Goal: Task Accomplishment & Management: Manage account settings

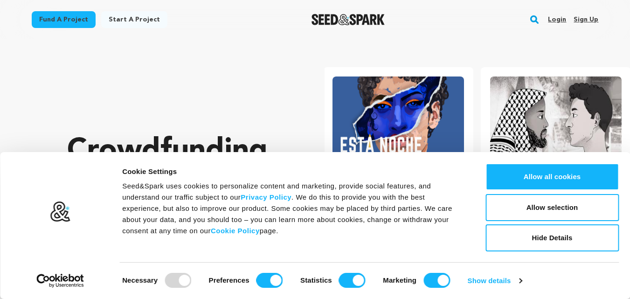
scroll to position [0, 165]
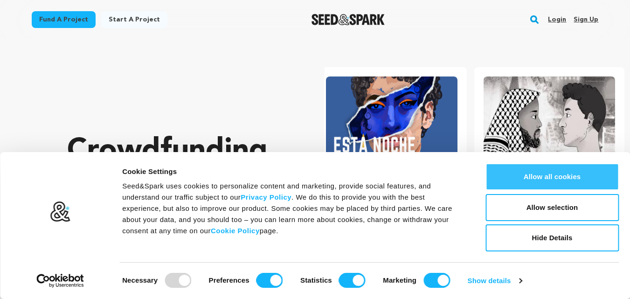
click at [550, 175] on button "Allow all cookies" at bounding box center [551, 176] width 133 height 27
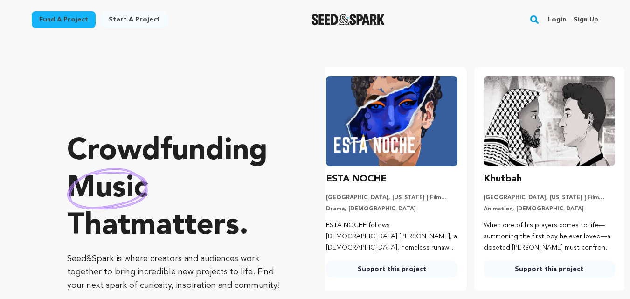
click at [590, 22] on link "Sign up" at bounding box center [586, 19] width 25 height 15
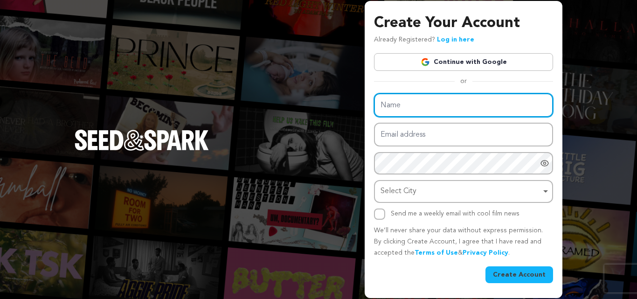
click at [504, 110] on input "Name" at bounding box center [463, 105] width 179 height 24
click at [401, 97] on input "Name" at bounding box center [463, 105] width 179 height 24
paste input "usatrendingtodays.com"
click at [442, 111] on input "usatrendingtodays.com" at bounding box center [463, 105] width 179 height 24
type input "usatrendingtodays"
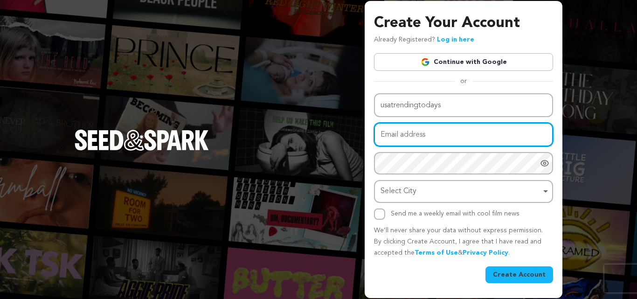
click at [432, 132] on input "Email address" at bounding box center [463, 135] width 179 height 24
type input "mukeshthakor.vision@gmail.com"
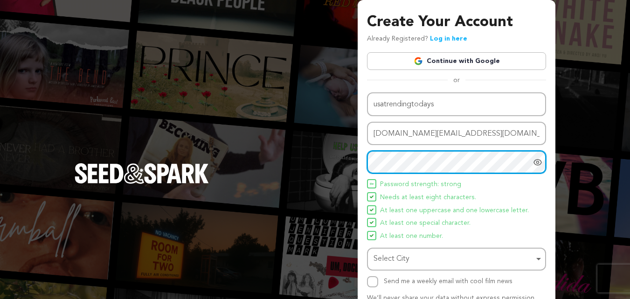
click at [417, 259] on div "Select City Remove item" at bounding box center [454, 259] width 160 height 14
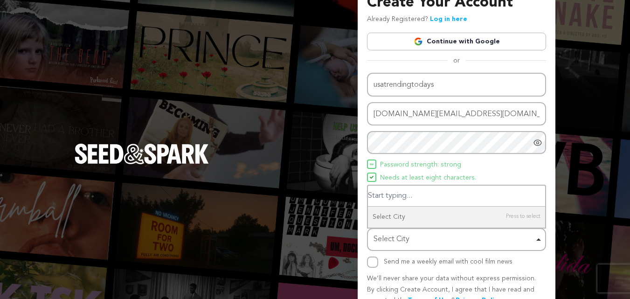
scroll to position [15, 0]
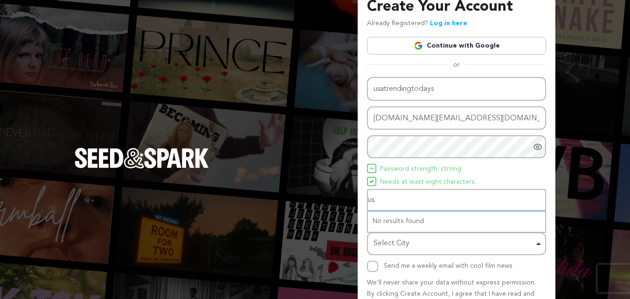
type input "usa"
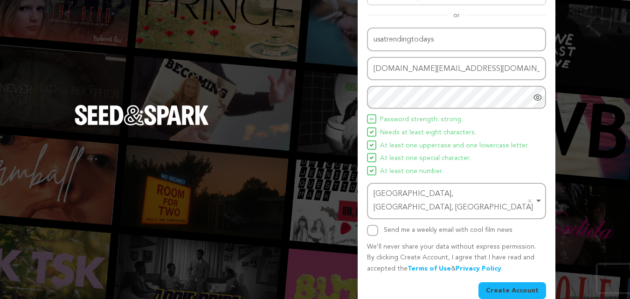
scroll to position [66, 0]
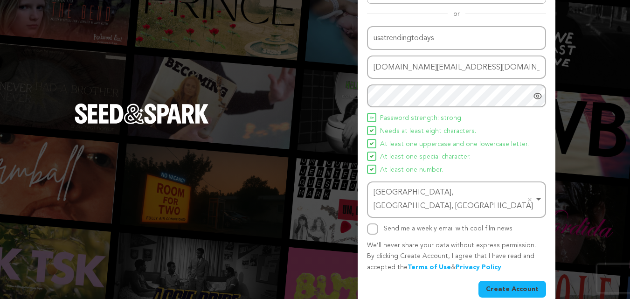
click at [364, 215] on div "Create Your Account Already Registered? Log in here Continue with Google or eyJ…" at bounding box center [457, 123] width 198 height 379
click at [374, 223] on input "Send me a weekly email with cool film news" at bounding box center [372, 228] width 11 height 11
checkbox input "true"
click at [506, 281] on button "Create Account" at bounding box center [512, 289] width 68 height 17
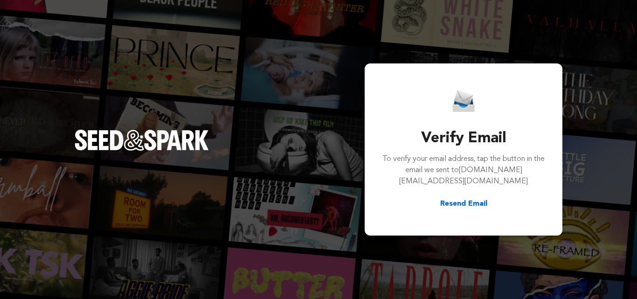
click at [456, 203] on button "Resend Email" at bounding box center [463, 203] width 47 height 11
click at [230, 99] on div "Verify Email To verify your email address, tap the button in the email we sent …" at bounding box center [318, 149] width 637 height 299
drag, startPoint x: 180, startPoint y: 137, endPoint x: 213, endPoint y: 129, distance: 33.5
click at [181, 136] on img "Seed&Spark Homepage" at bounding box center [142, 140] width 134 height 21
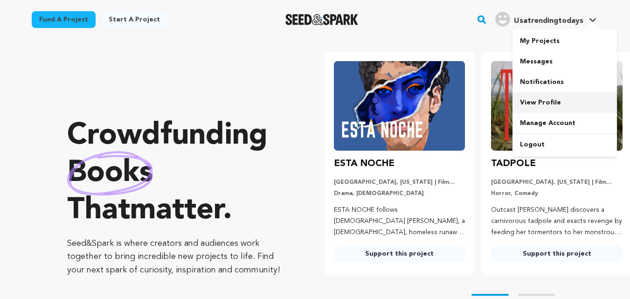
click at [539, 103] on link "View Profile" at bounding box center [564, 102] width 104 height 21
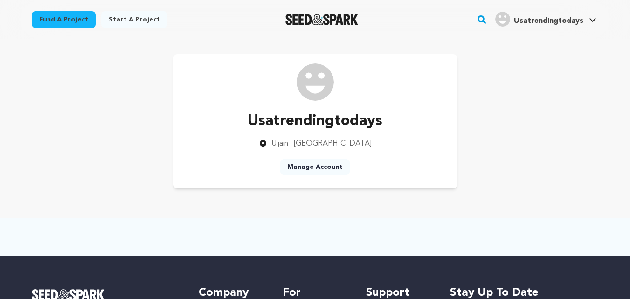
click at [305, 83] on img at bounding box center [315, 81] width 37 height 37
click at [307, 166] on link "Manage Account" at bounding box center [315, 167] width 70 height 17
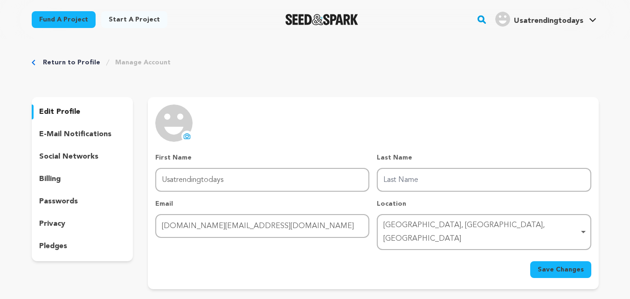
click at [176, 121] on img at bounding box center [173, 122] width 37 height 37
click at [186, 134] on icon at bounding box center [187, 135] width 6 height 5
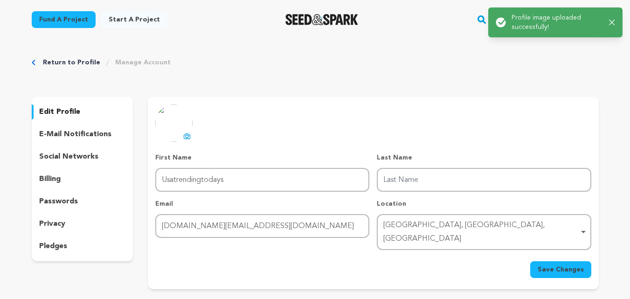
click at [169, 96] on div "Return to Profile Manage Account edit profile e-mail notifications social netwo…" at bounding box center [315, 175] width 597 height 272
click at [190, 136] on icon at bounding box center [187, 135] width 6 height 5
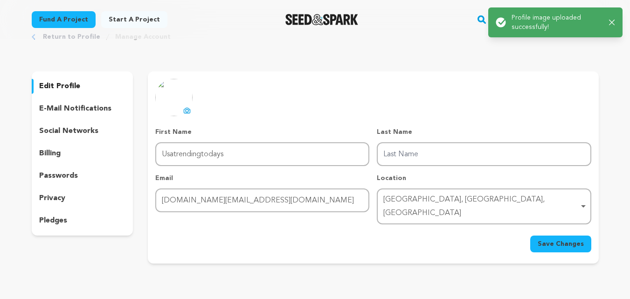
scroll to position [31, 0]
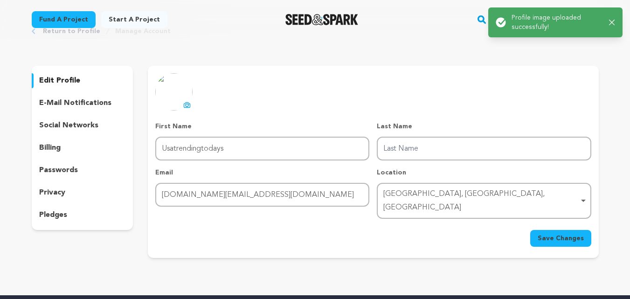
click at [554, 234] on span "Save Changes" at bounding box center [561, 238] width 46 height 9
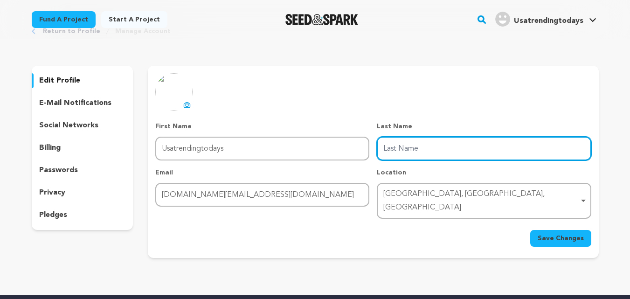
click at [381, 147] on input "Last Name" at bounding box center [484, 149] width 214 height 24
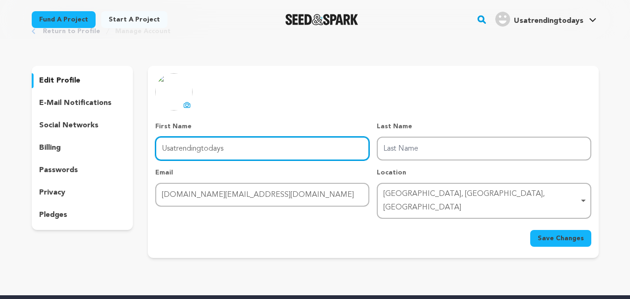
drag, startPoint x: 230, startPoint y: 147, endPoint x: 203, endPoint y: 136, distance: 29.7
click at [203, 136] on div "First Name First Name Usatrendingtodays" at bounding box center [262, 141] width 214 height 39
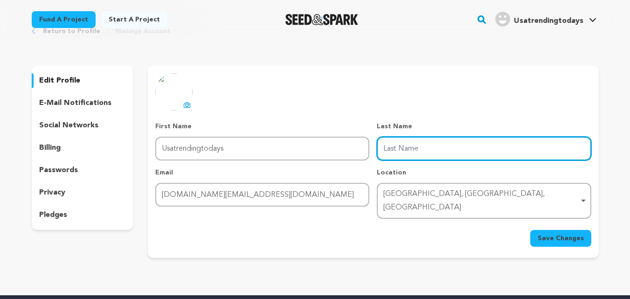
click at [461, 157] on input "Last Name" at bounding box center [484, 149] width 214 height 24
paste input "todays"
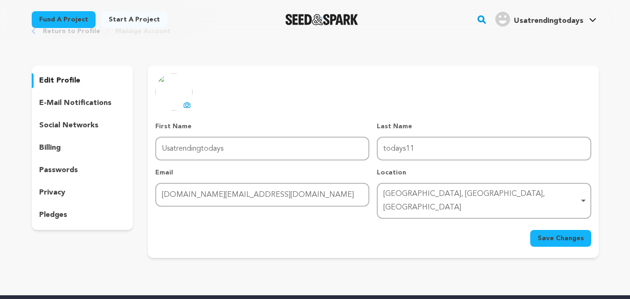
click at [560, 234] on span "Save Changes" at bounding box center [561, 238] width 46 height 9
click at [274, 262] on div "Return to Profile Manage Account edit profile e-mail notifications social netwo…" at bounding box center [315, 144] width 597 height 272
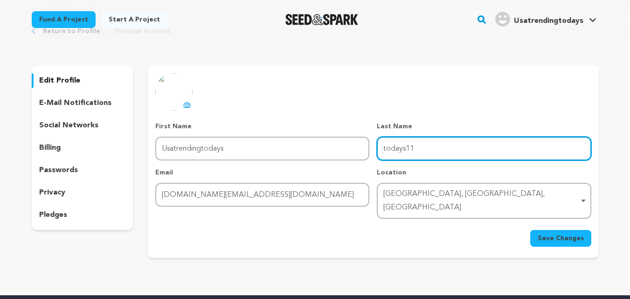
click at [457, 155] on input "todays11" at bounding box center [484, 149] width 214 height 24
type input "todays10"
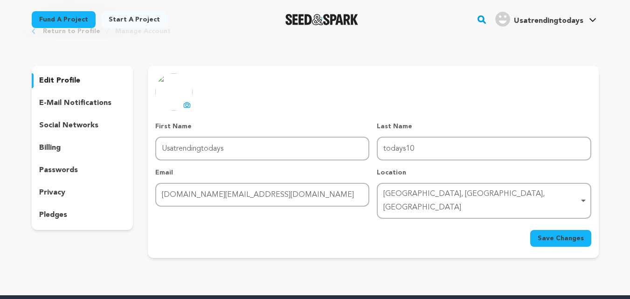
click at [558, 234] on span "Save Changes" at bounding box center [561, 238] width 46 height 9
click at [32, 84] on div at bounding box center [32, 80] width 4 height 15
click at [577, 21] on span "Usatrendingtodays" at bounding box center [548, 20] width 69 height 7
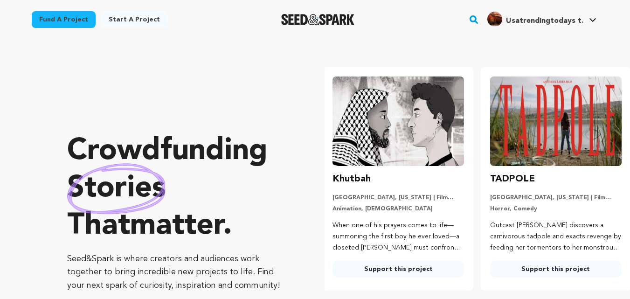
scroll to position [0, 165]
